Goal: Information Seeking & Learning: Understand process/instructions

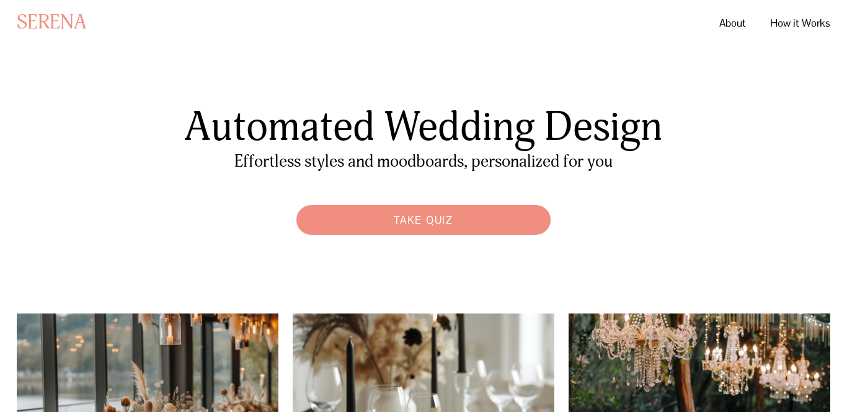
click at [770, 22] on link "How it Works" at bounding box center [800, 23] width 60 height 22
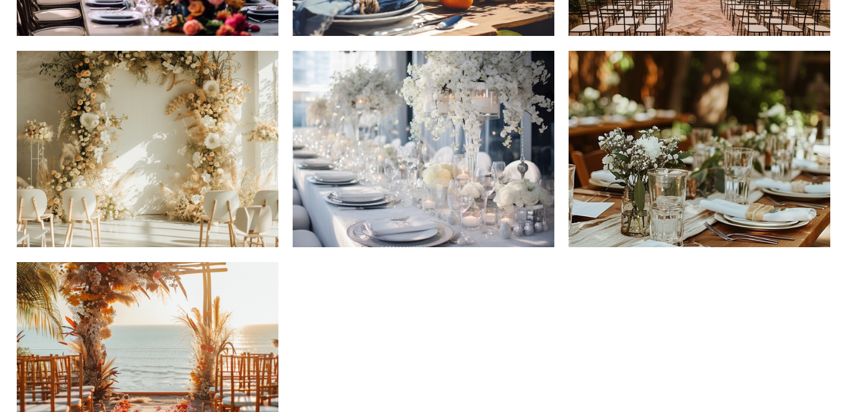
scroll to position [969, 0]
